Goal: Navigation & Orientation: Find specific page/section

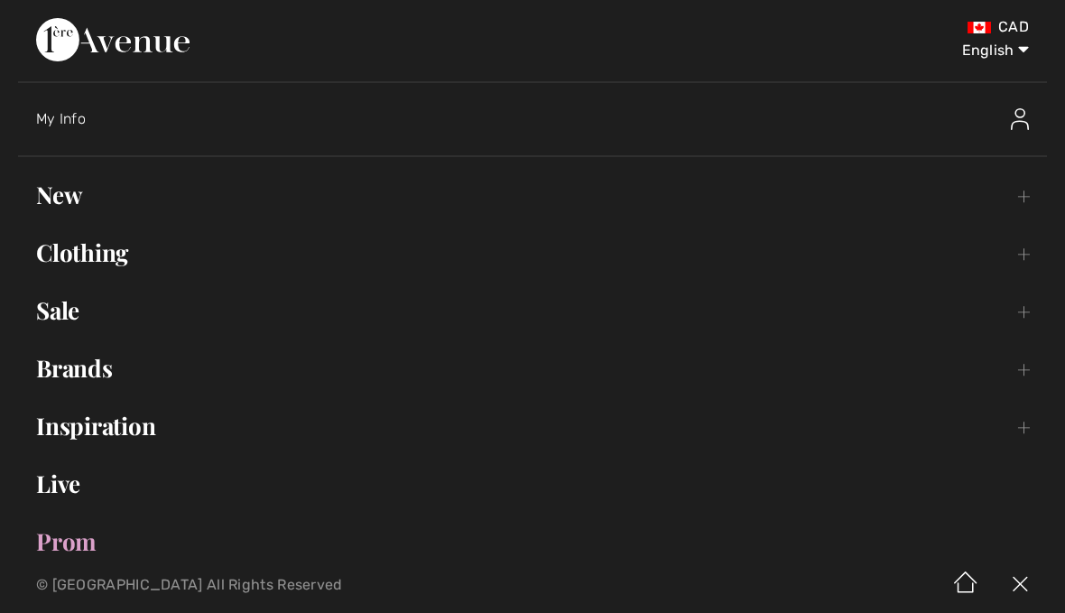
click at [988, 55] on select "English Français" at bounding box center [982, 47] width 94 height 54
select select "https://www.1ereavenue.com/fr/cart/"
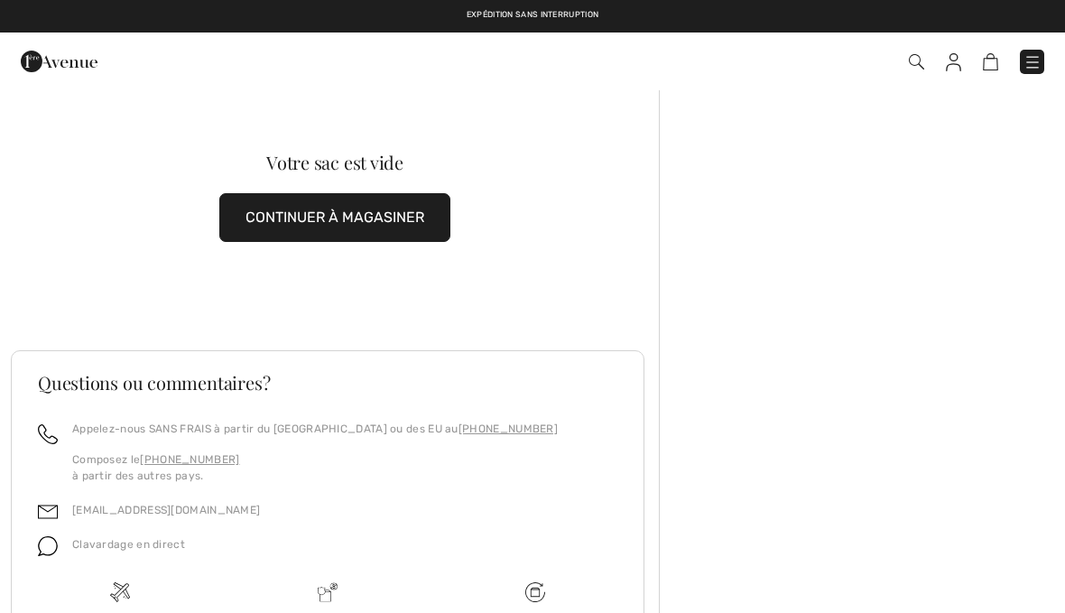
click at [1039, 57] on img at bounding box center [1032, 62] width 18 height 18
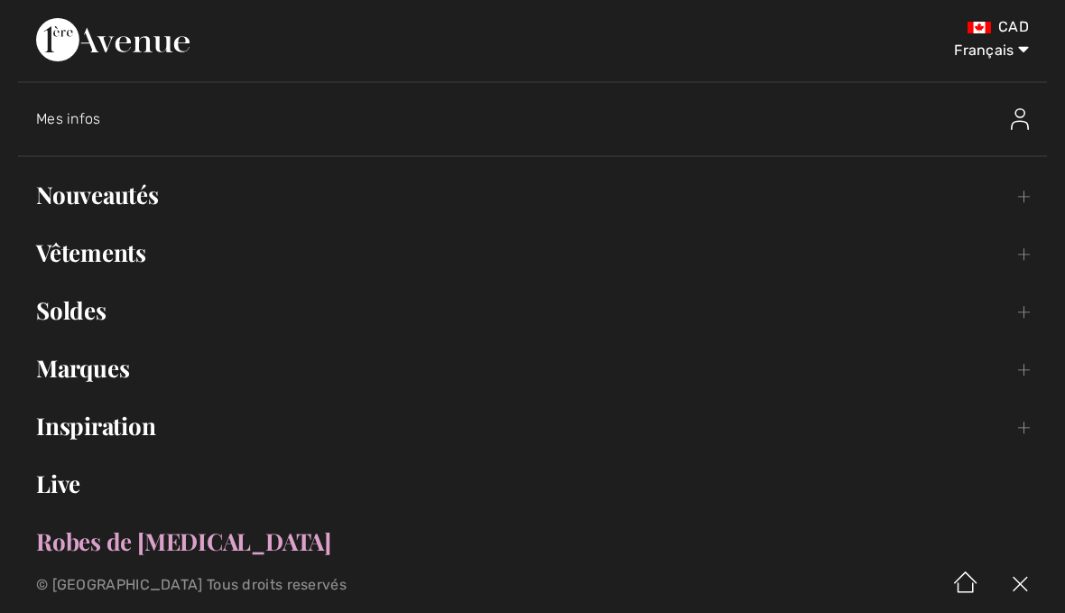
click at [126, 190] on link "Nouveautés Toggle submenu" at bounding box center [532, 195] width 1029 height 40
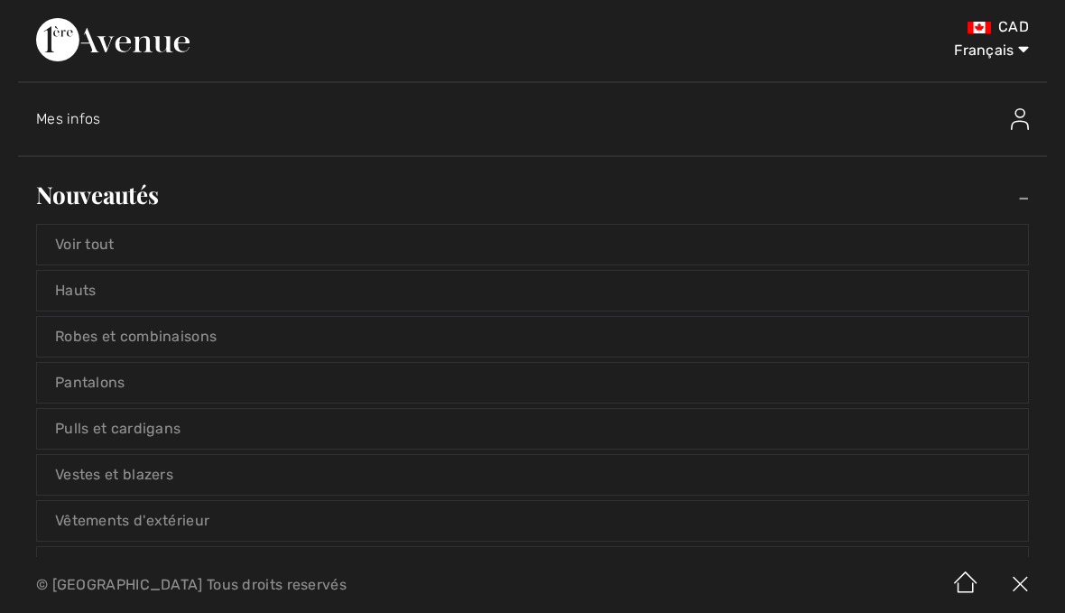
click at [124, 250] on link "Voir tout" at bounding box center [532, 245] width 991 height 40
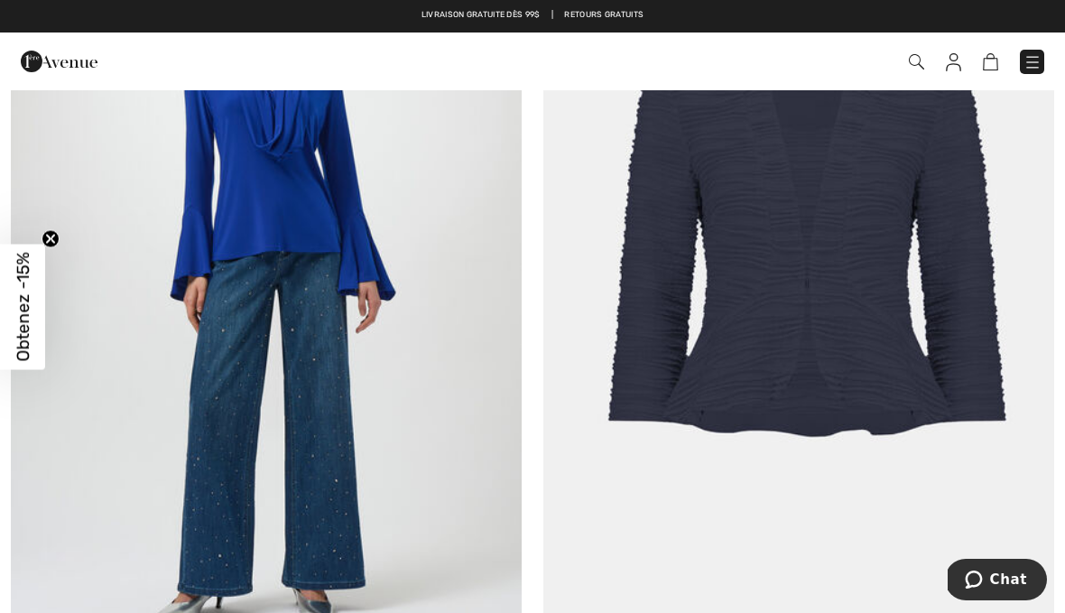
scroll to position [373, 0]
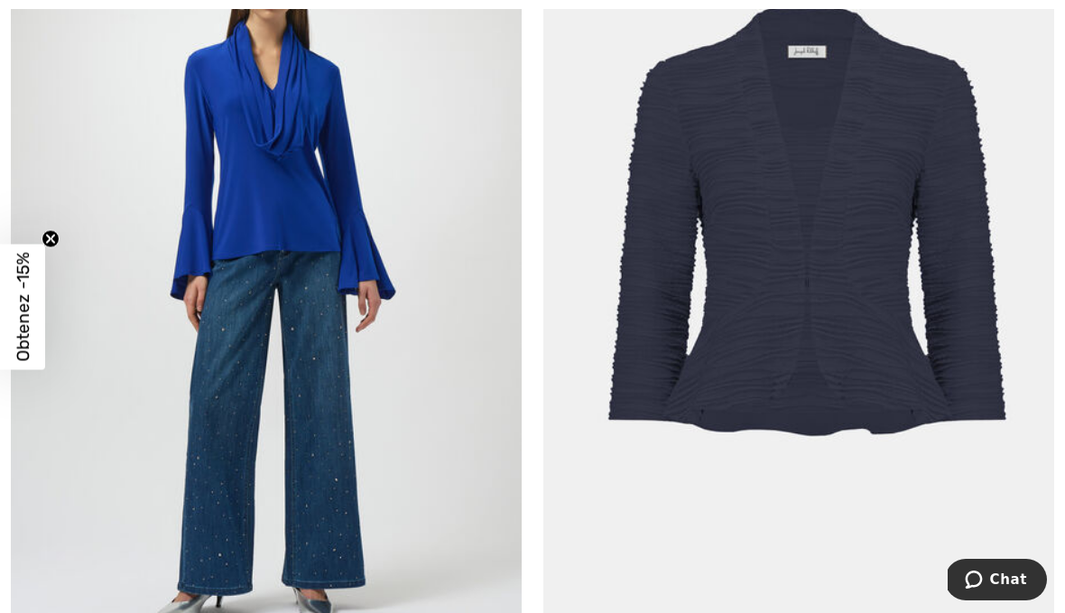
click at [283, 177] on img at bounding box center [266, 261] width 511 height 766
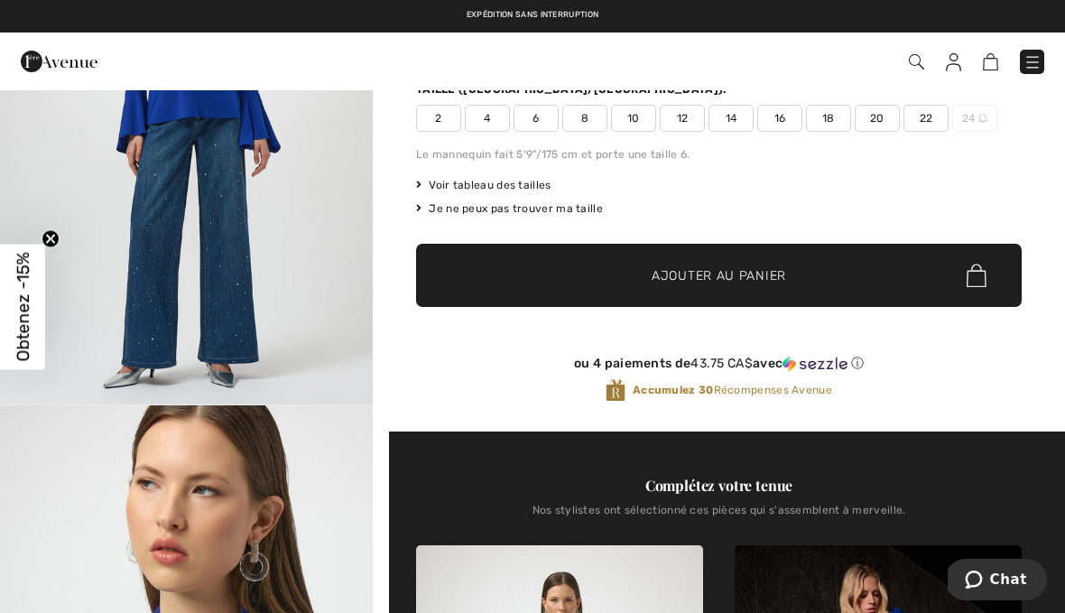
scroll to position [207, 0]
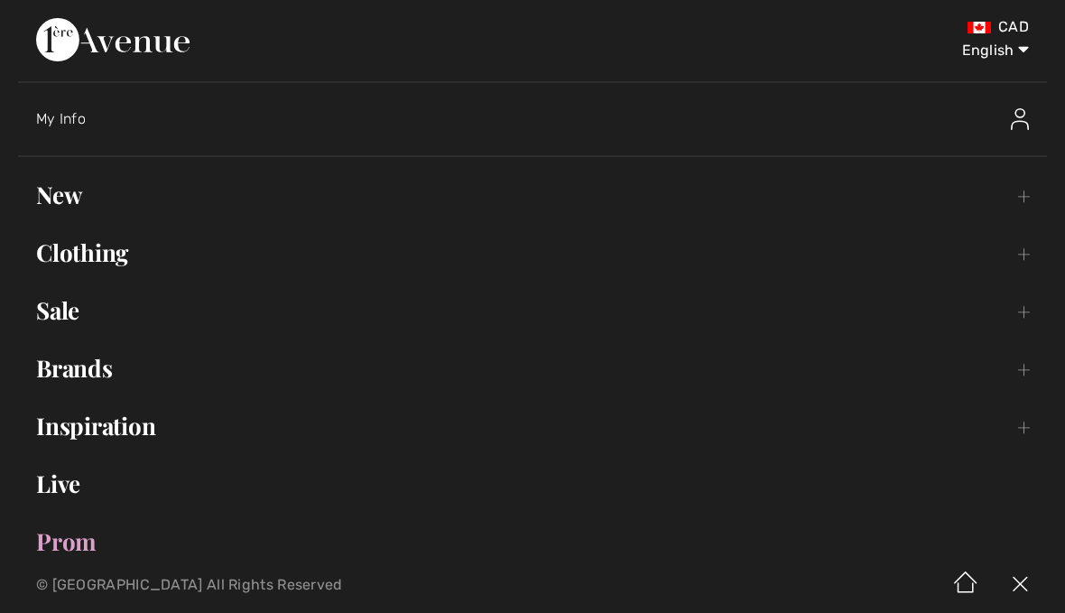
click at [67, 181] on link "New Toggle submenu" at bounding box center [532, 195] width 1029 height 40
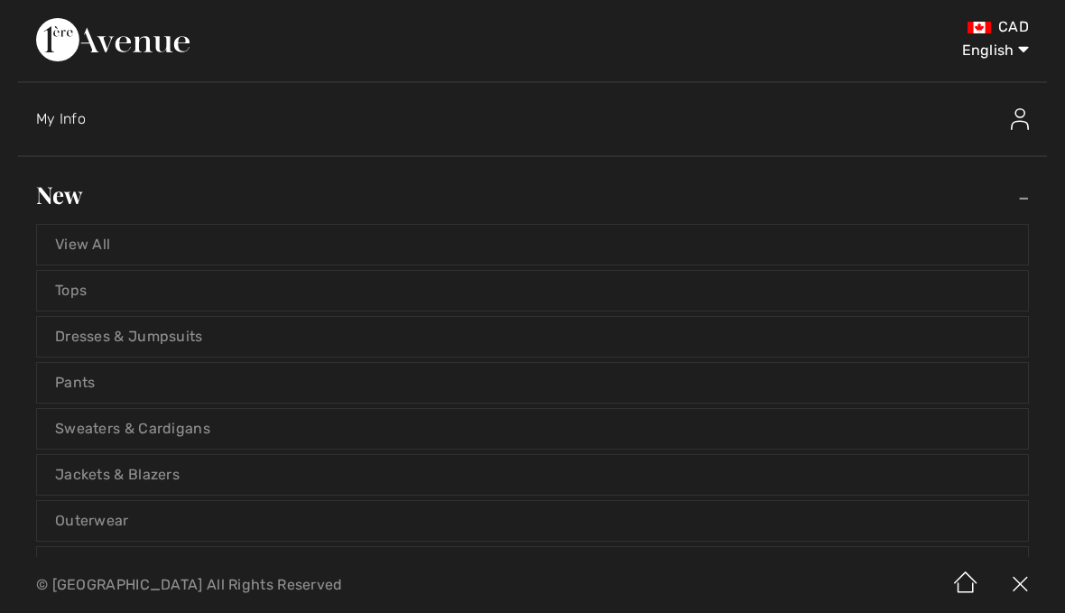
click at [98, 245] on link "View All" at bounding box center [532, 245] width 991 height 40
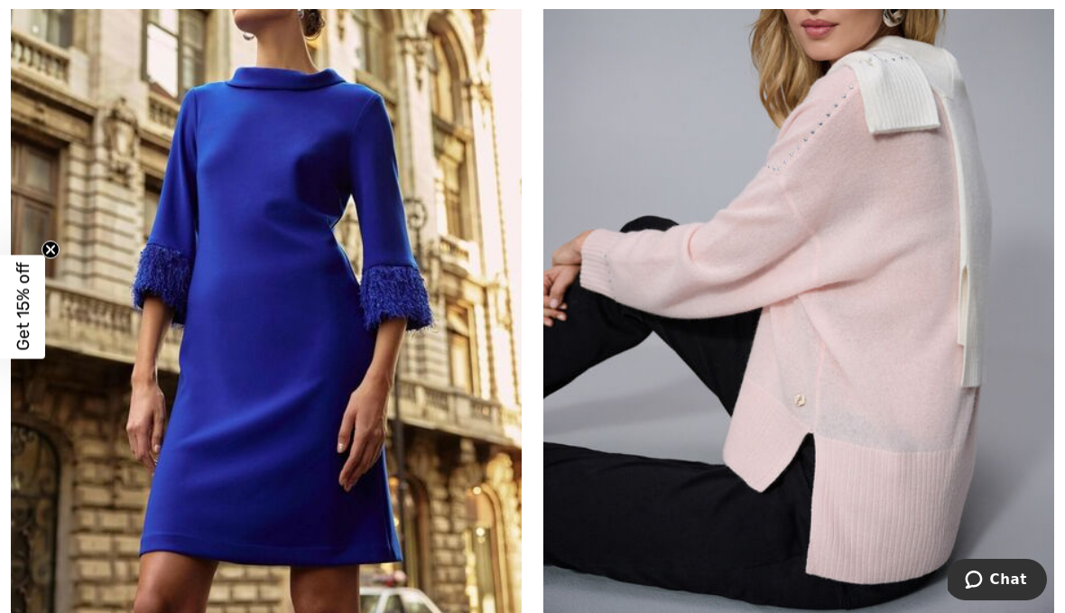
scroll to position [12635, 0]
